Goal: Task Accomplishment & Management: Use online tool/utility

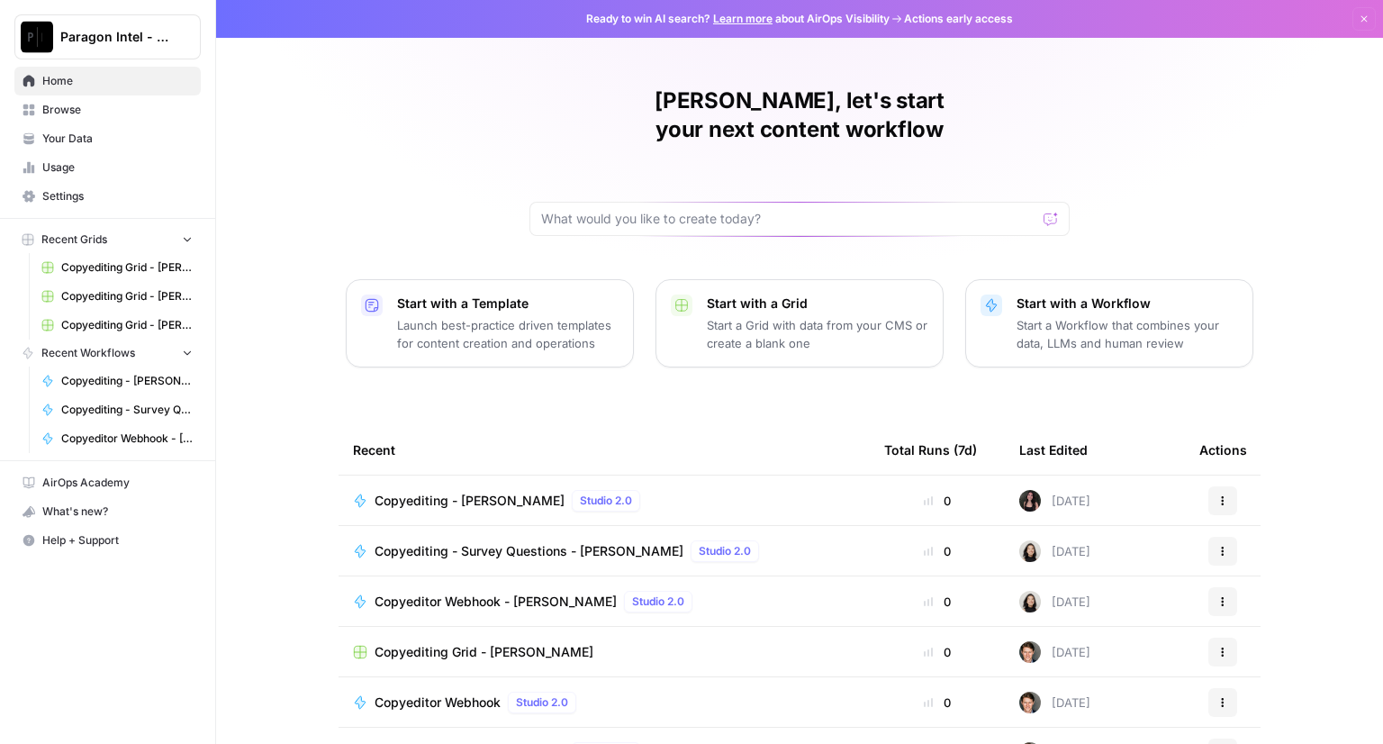
click at [393, 492] on span "Copyediting - [PERSON_NAME]" at bounding box center [469, 501] width 190 height 18
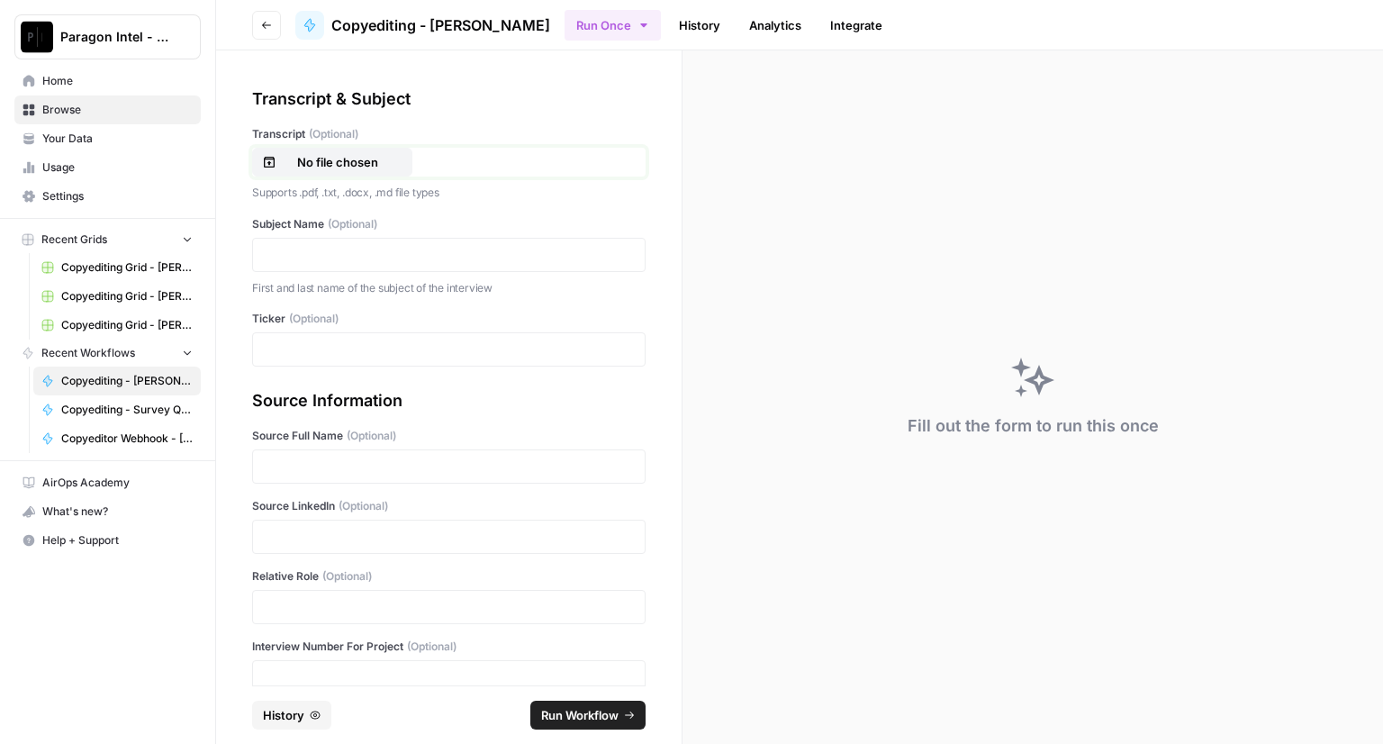
click at [331, 163] on p "No file chosen" at bounding box center [337, 162] width 115 height 18
click at [406, 256] on p at bounding box center [449, 255] width 370 height 18
click at [325, 256] on p "**********" at bounding box center [442, 255] width 357 height 18
click at [293, 343] on p at bounding box center [449, 349] width 370 height 18
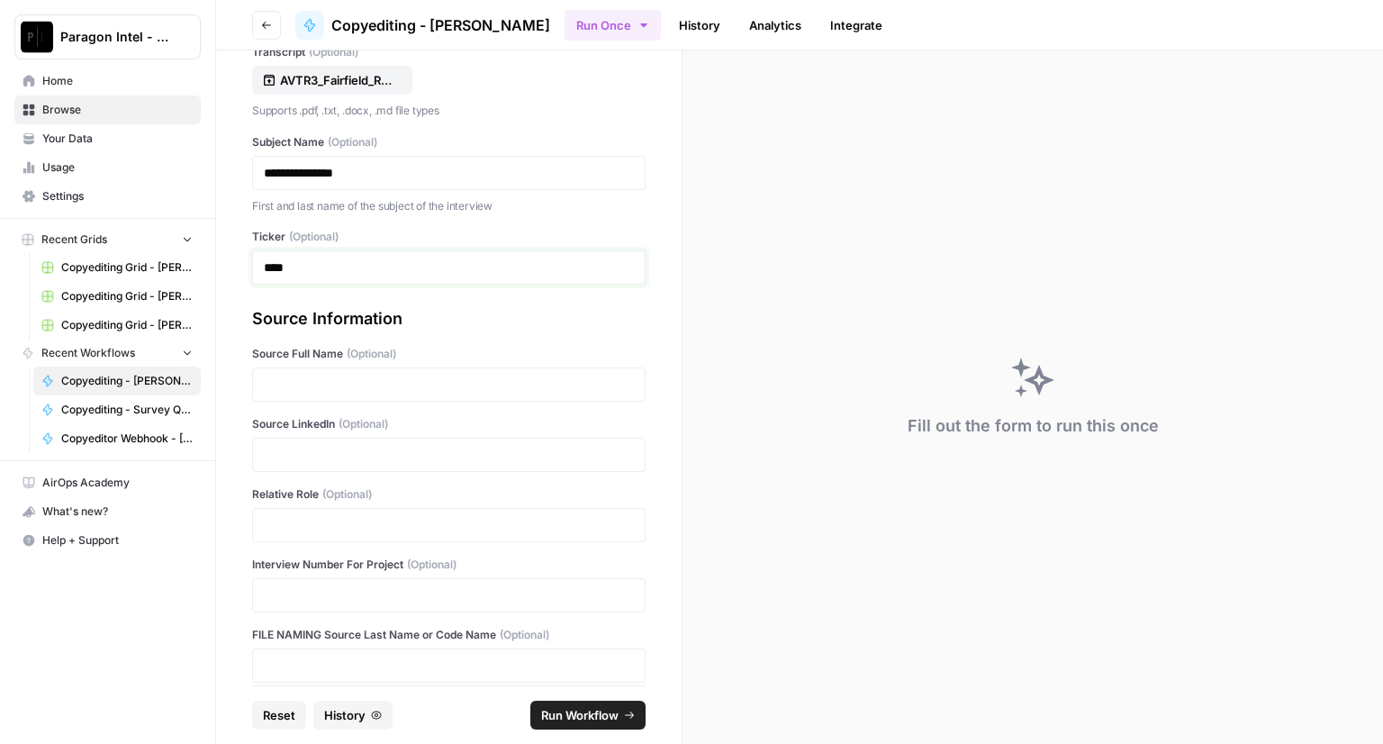
scroll to position [85, 0]
click at [294, 386] on p at bounding box center [449, 382] width 370 height 18
click at [267, 445] on p at bounding box center [449, 452] width 370 height 18
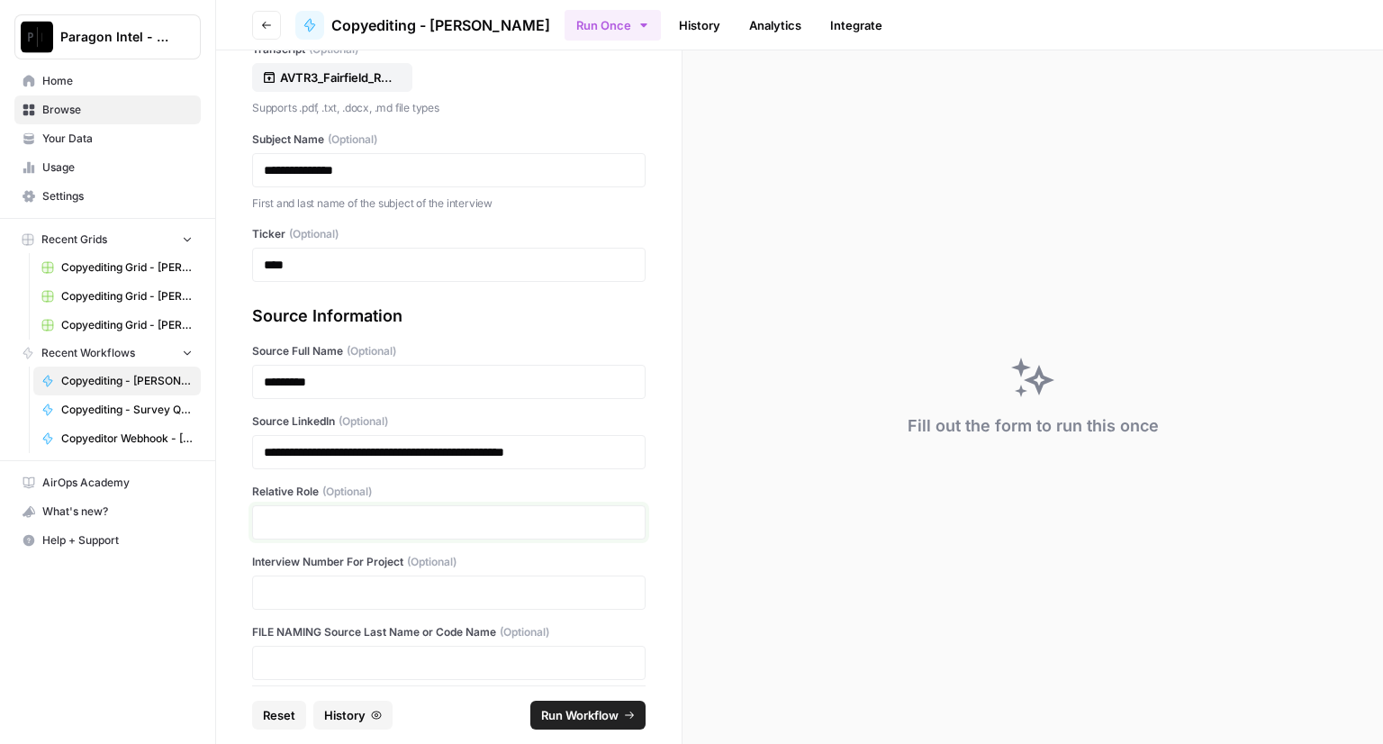
click at [284, 520] on p at bounding box center [449, 522] width 370 height 18
click at [288, 583] on p at bounding box center [449, 592] width 370 height 18
click at [591, 710] on span "Run Workflow" at bounding box center [579, 715] width 77 height 18
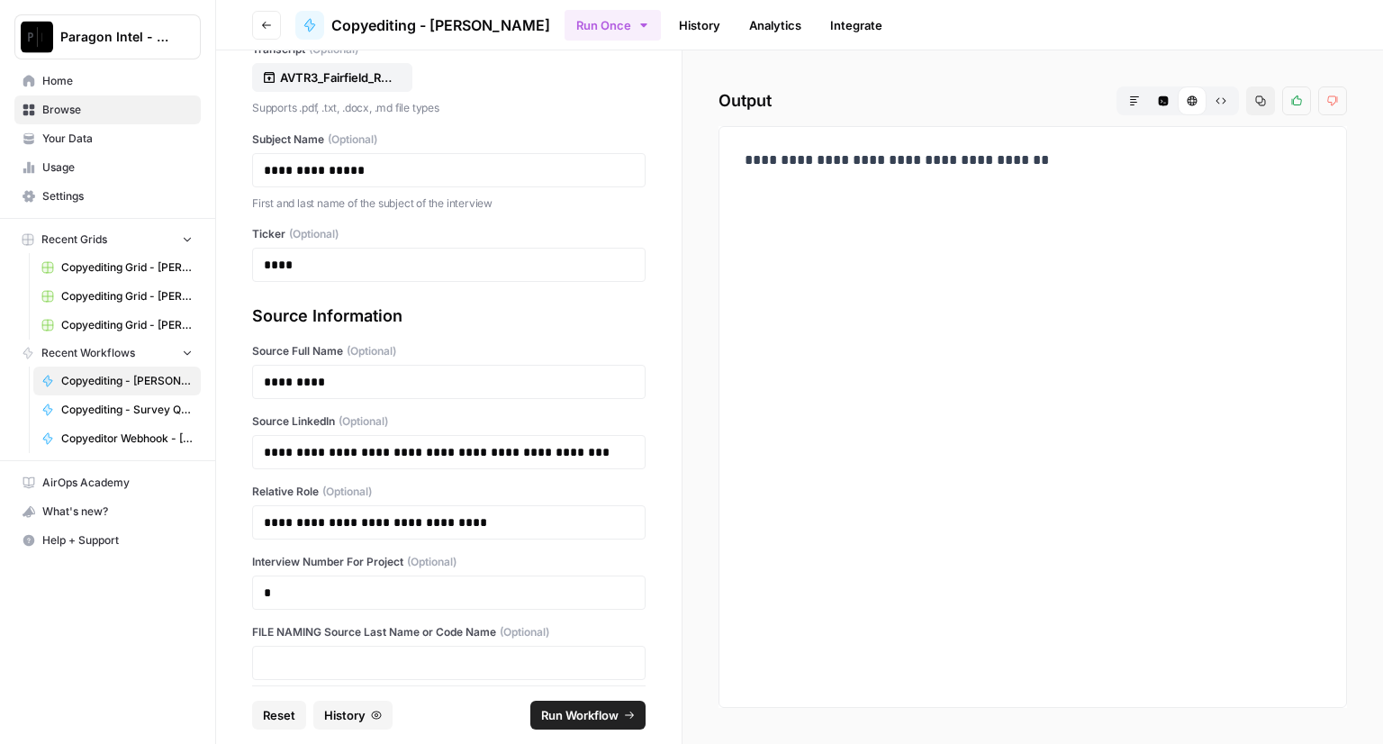
click at [89, 47] on button "Paragon Intel - Copyediting" at bounding box center [107, 36] width 186 height 45
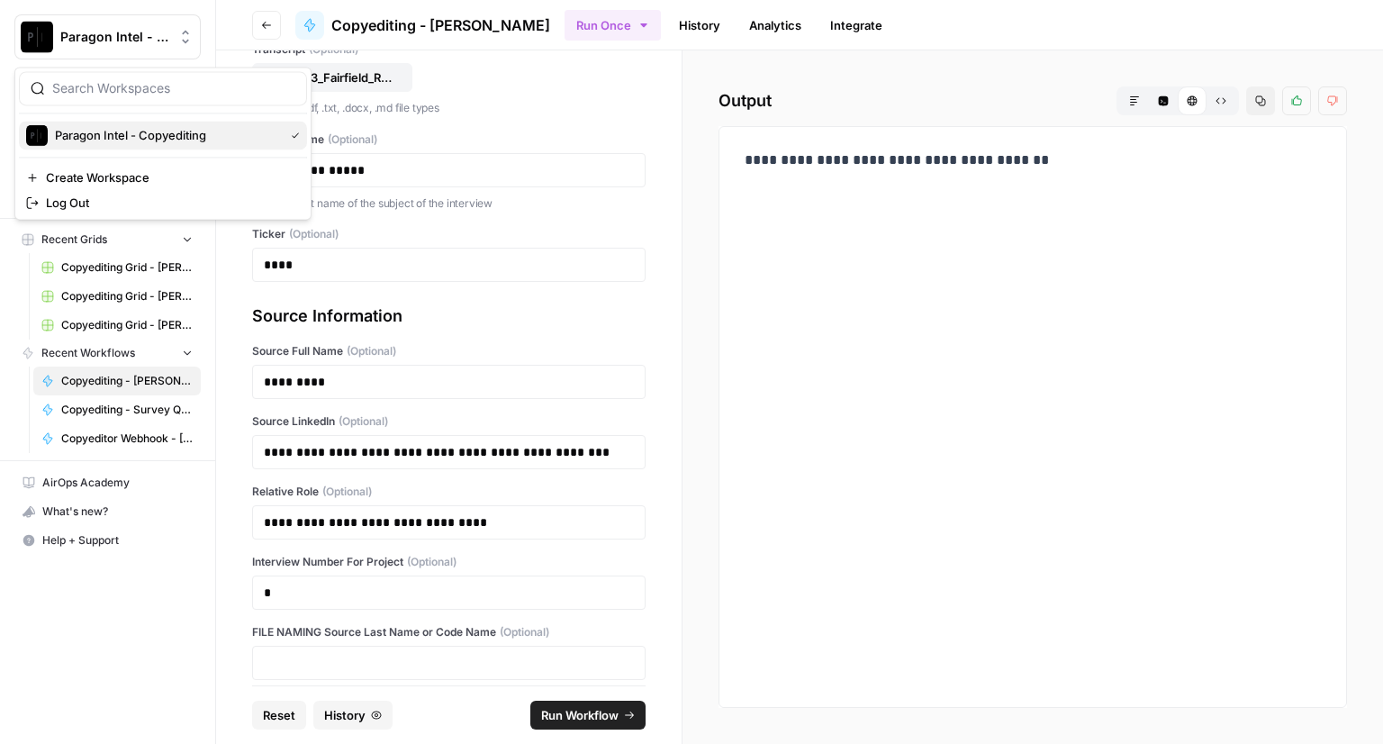
click at [103, 136] on span "Paragon Intel - Copyediting" at bounding box center [165, 135] width 221 height 18
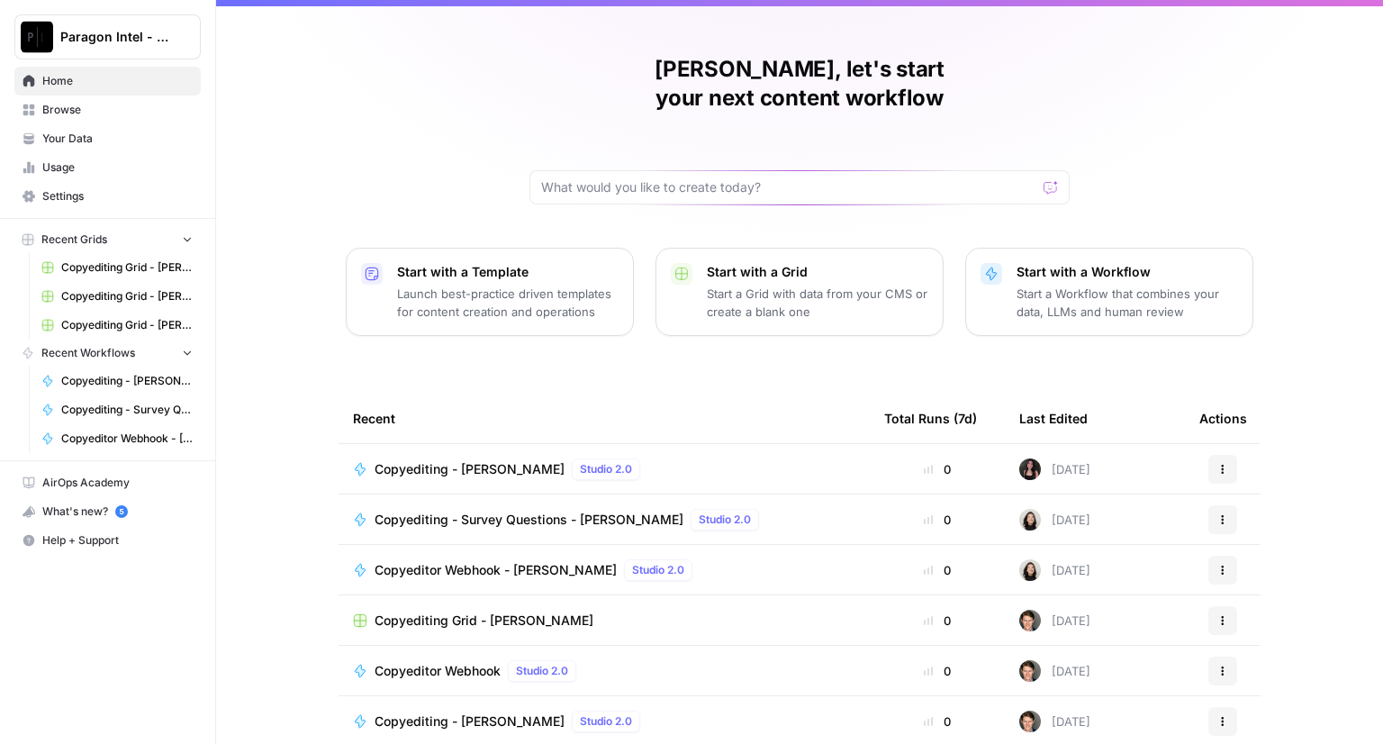
scroll to position [32, 0]
click at [490, 610] on span "Copyediting Grid - [PERSON_NAME]" at bounding box center [483, 619] width 219 height 18
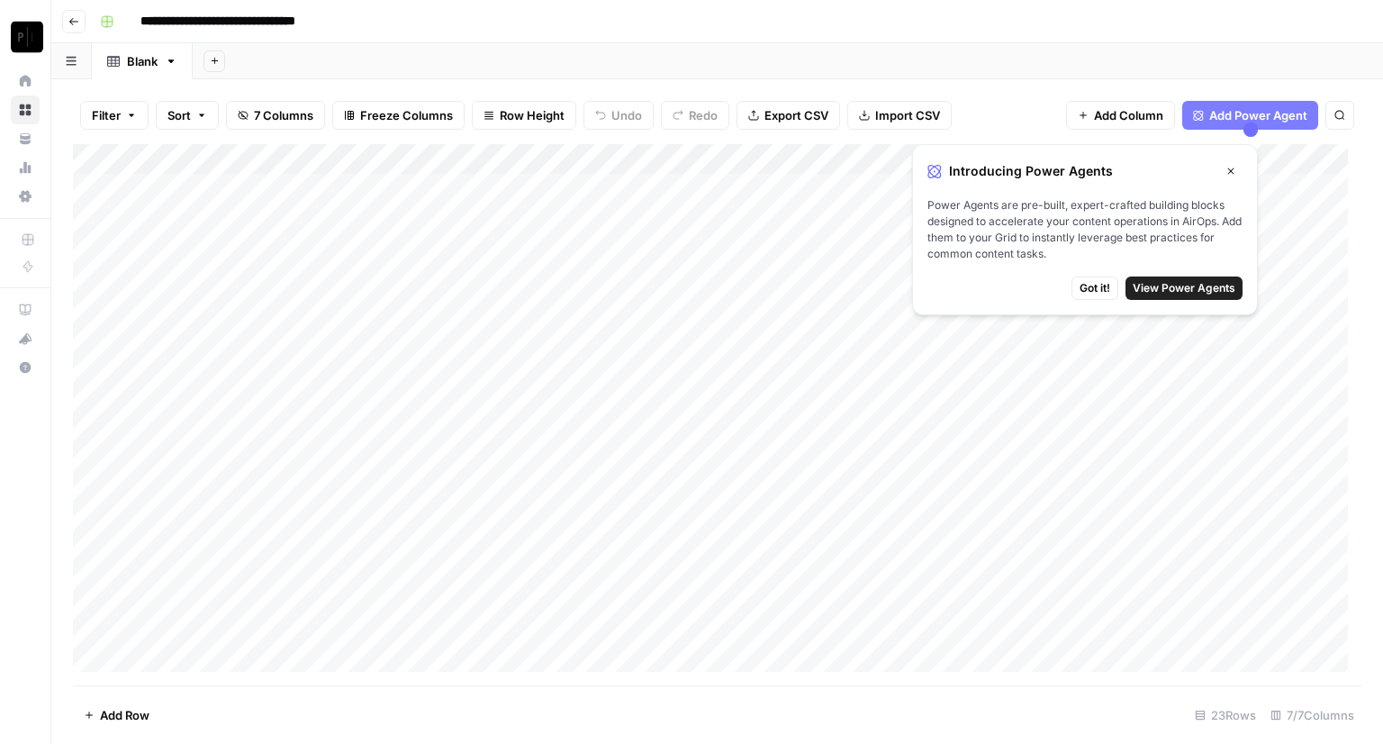
scroll to position [236, 0]
click at [980, 626] on div "Add Column" at bounding box center [717, 414] width 1288 height 541
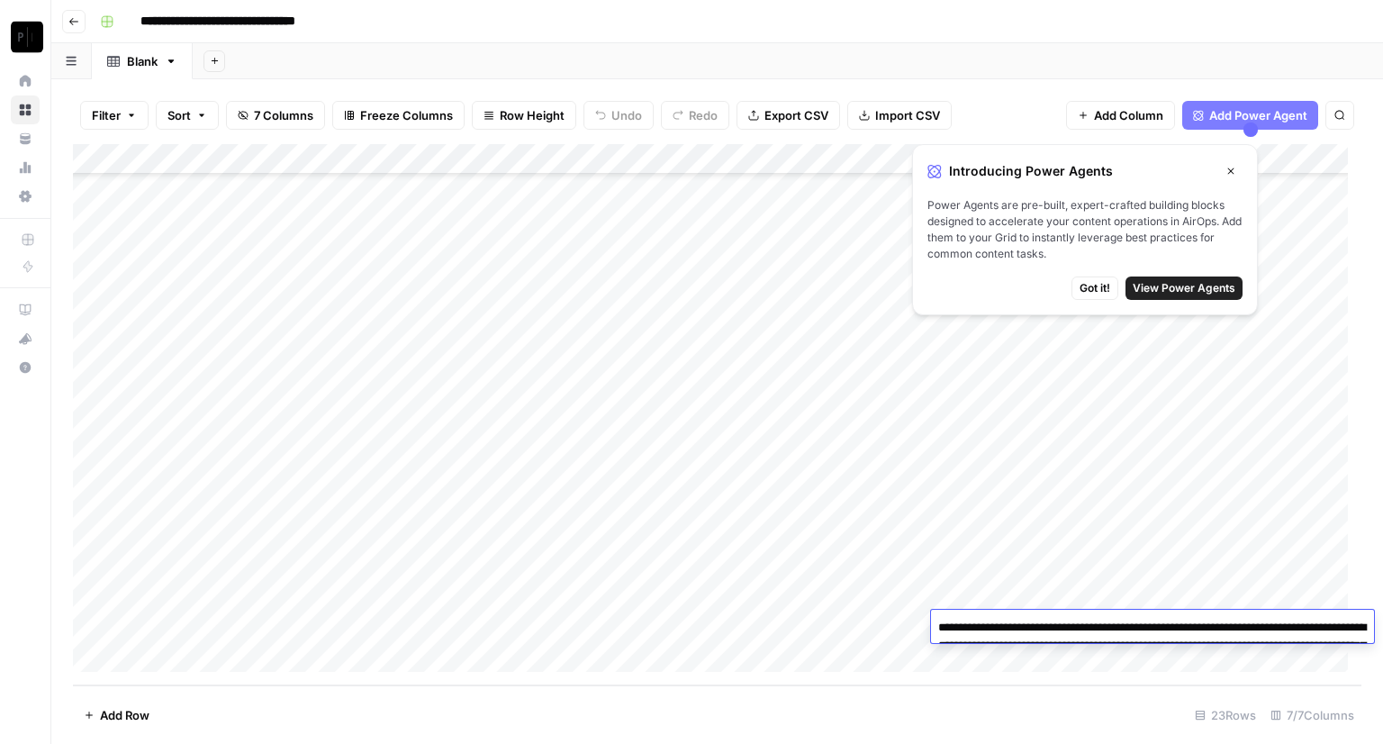
click at [980, 626] on textarea "**********" at bounding box center [1152, 654] width 443 height 79
